Goal: Task Accomplishment & Management: Use online tool/utility

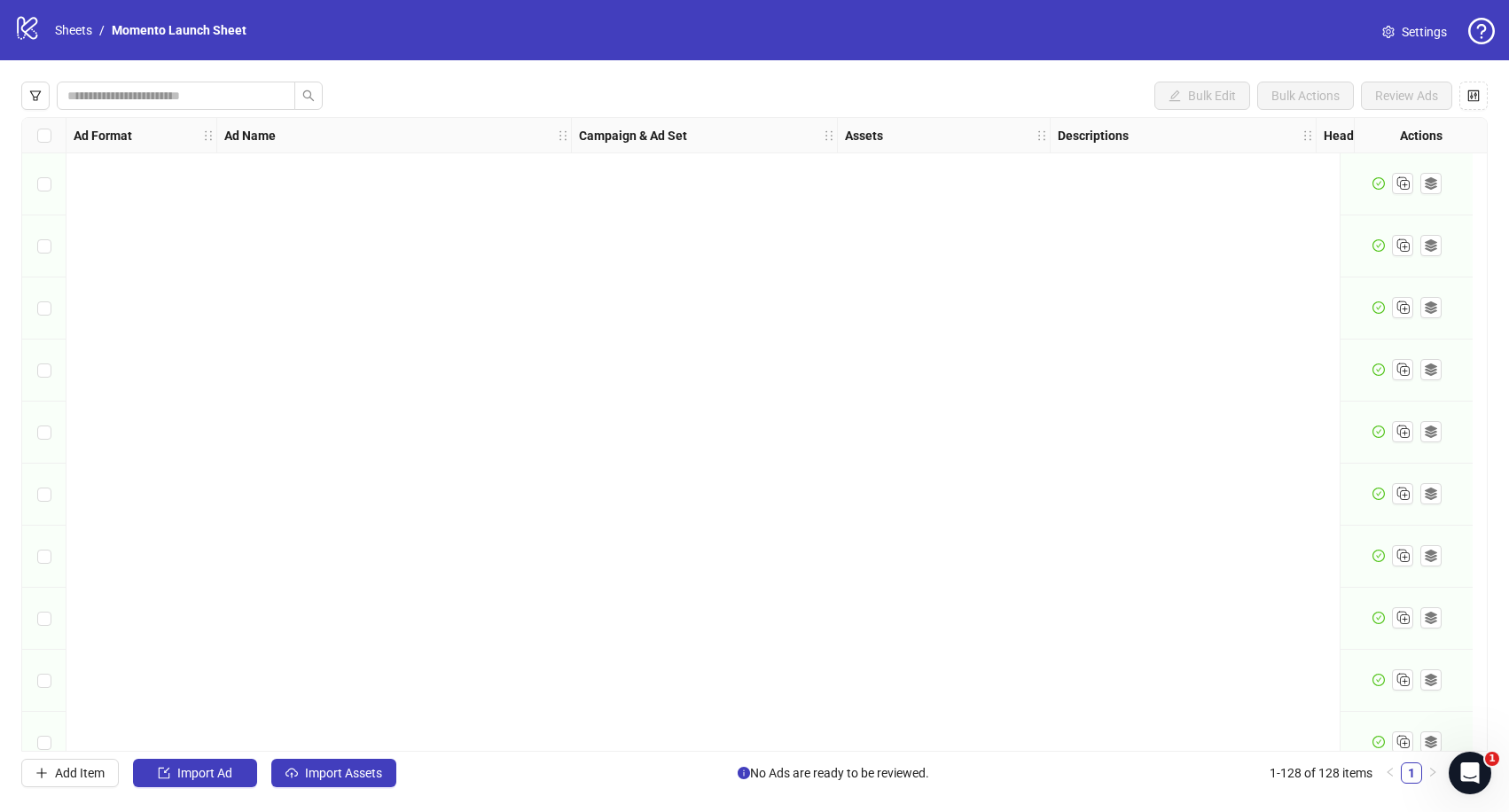
scroll to position [6773, 0]
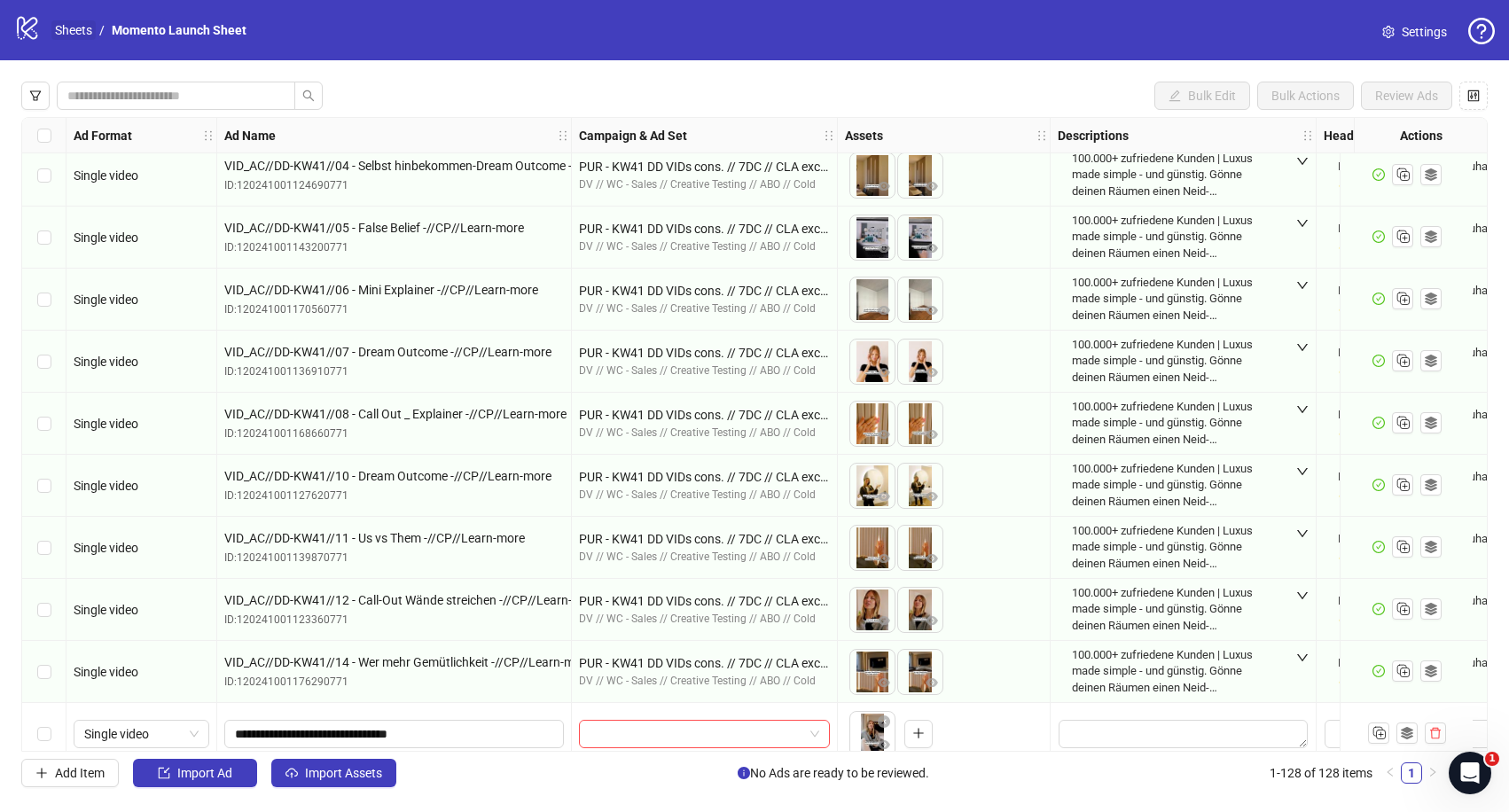
click at [70, 30] on link "Sheets" at bounding box center [74, 29] width 45 height 19
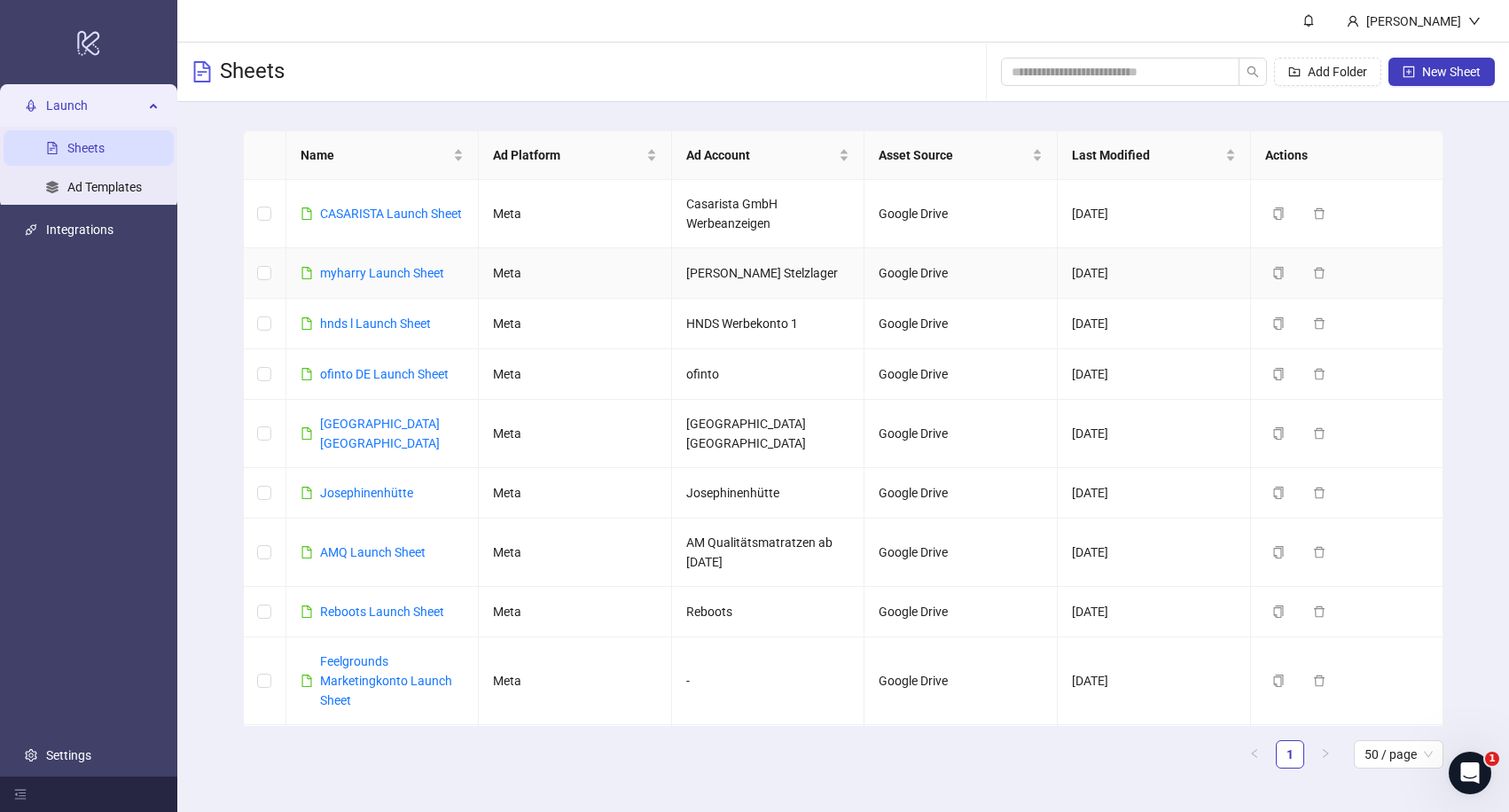
click at [401, 284] on td "myharry Launch Sheet" at bounding box center [383, 274] width 194 height 51
click at [392, 275] on link "myharry Launch Sheet" at bounding box center [382, 274] width 125 height 15
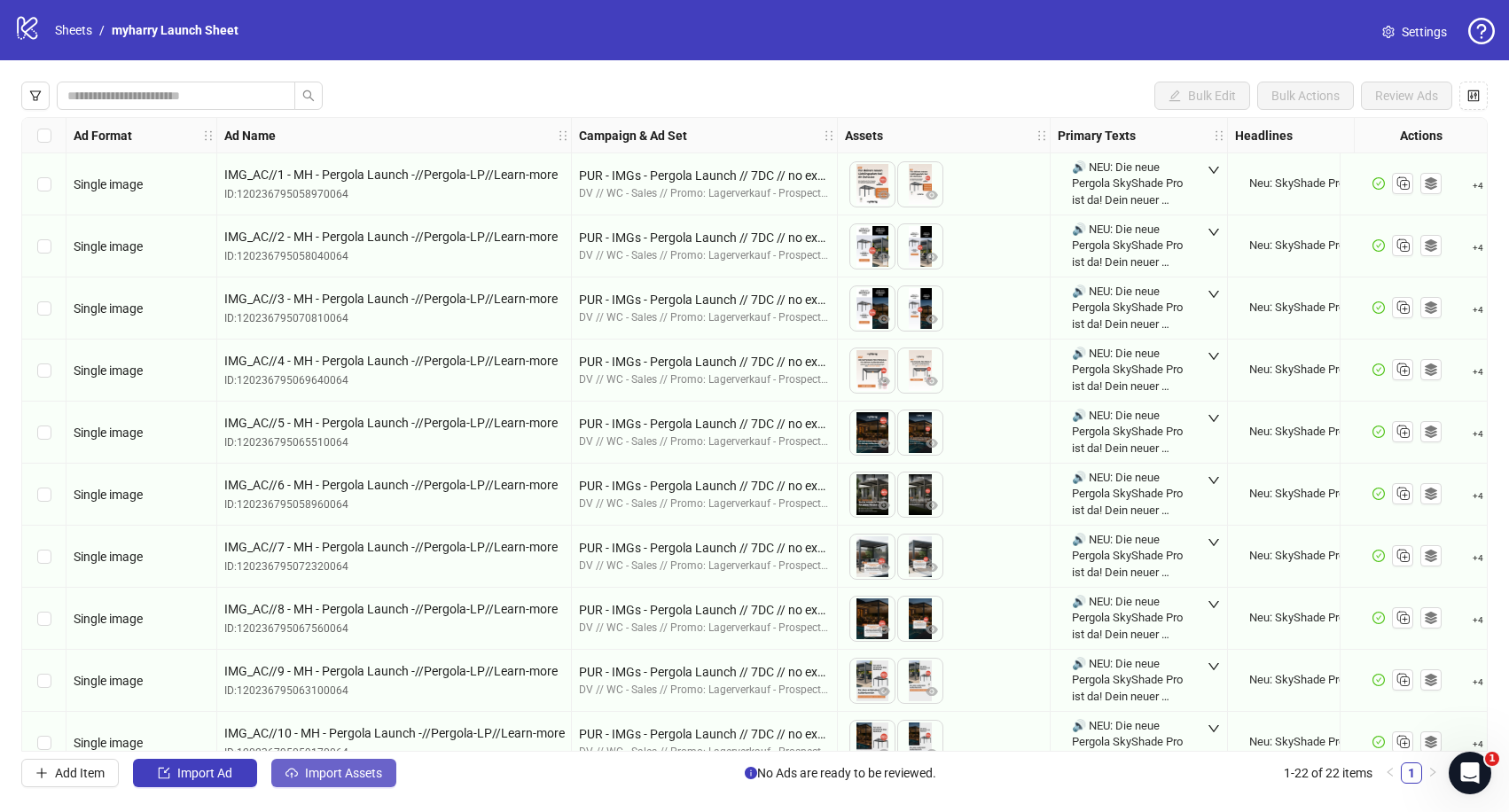
click at [327, 777] on span "Import Assets" at bounding box center [343, 773] width 77 height 15
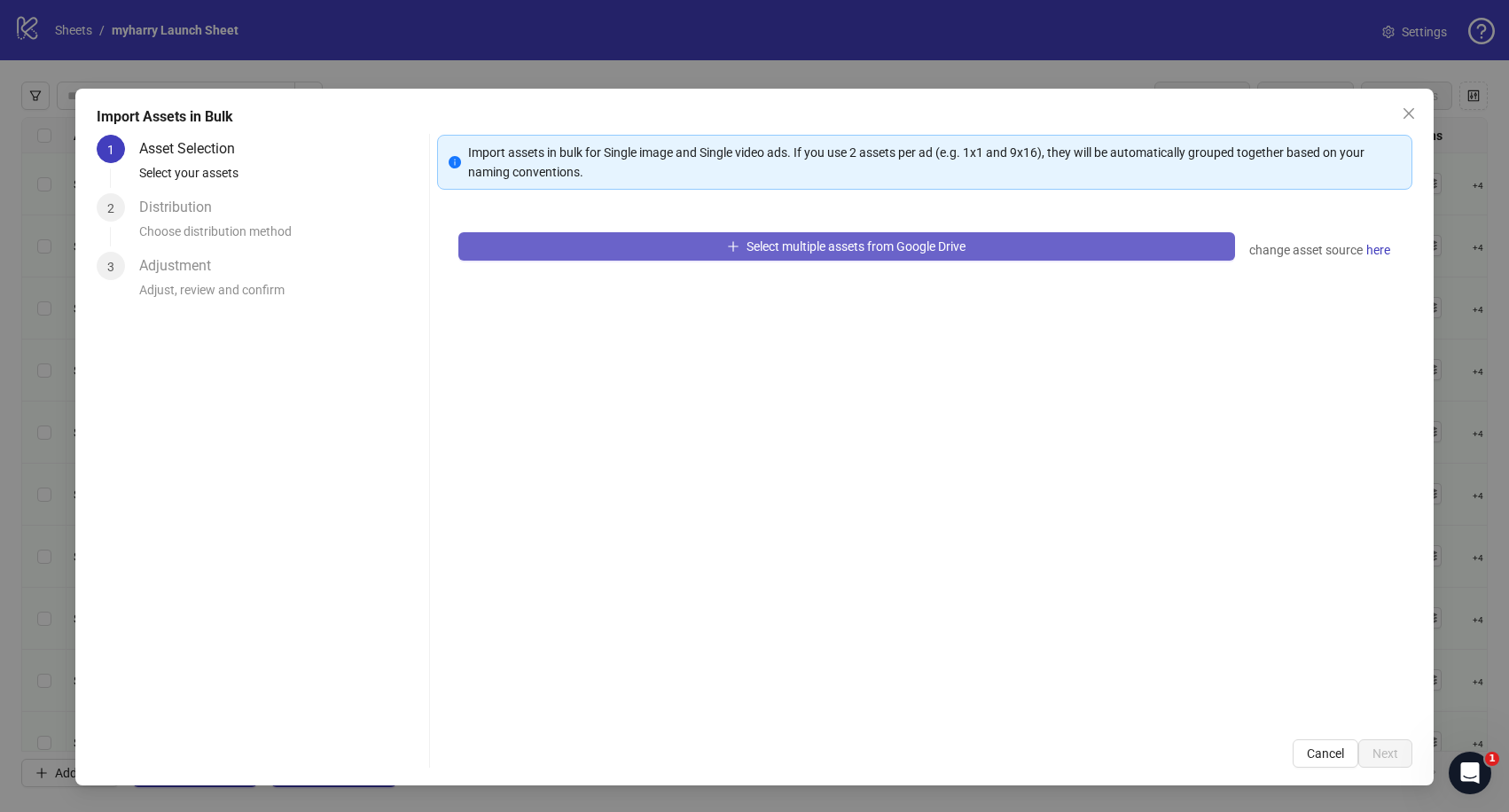
click at [1007, 246] on button "Select multiple assets from Google Drive" at bounding box center [847, 246] width 777 height 28
